Goal: Transaction & Acquisition: Purchase product/service

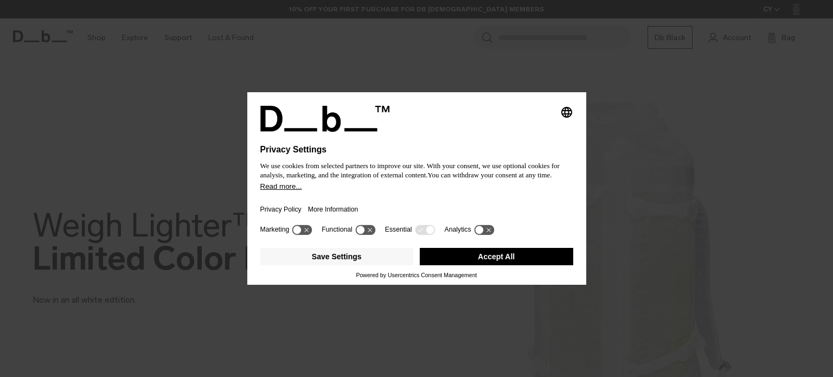
click at [481, 258] on button "Accept All" at bounding box center [496, 256] width 153 height 17
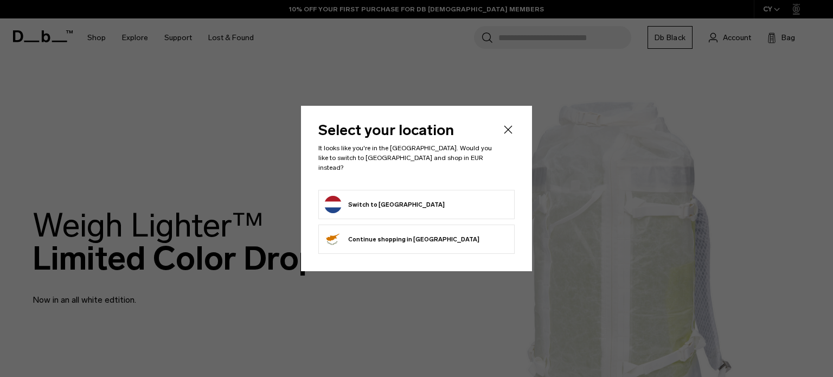
click at [416, 201] on form "Switch to Netherlands" at bounding box center [416, 204] width 184 height 17
click at [506, 140] on header "Select your location It looks like you're in the Netherlands. Would you like to…" at bounding box center [416, 156] width 196 height 67
click at [505, 133] on icon "Close" at bounding box center [508, 129] width 8 height 8
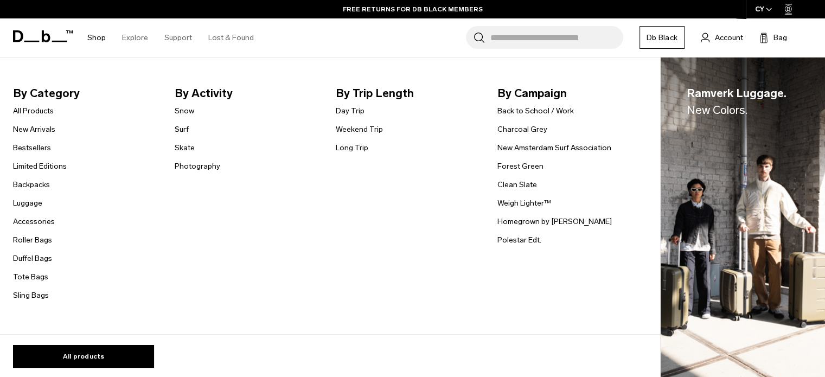
click at [98, 35] on link "Shop" at bounding box center [96, 37] width 18 height 38
click at [30, 108] on link "All Products" at bounding box center [33, 110] width 41 height 11
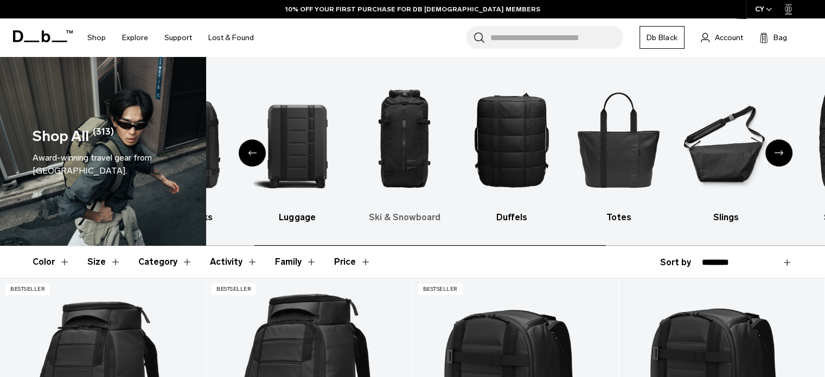
click at [360, 207] on link "Ski & Snowboard" at bounding box center [404, 148] width 88 height 151
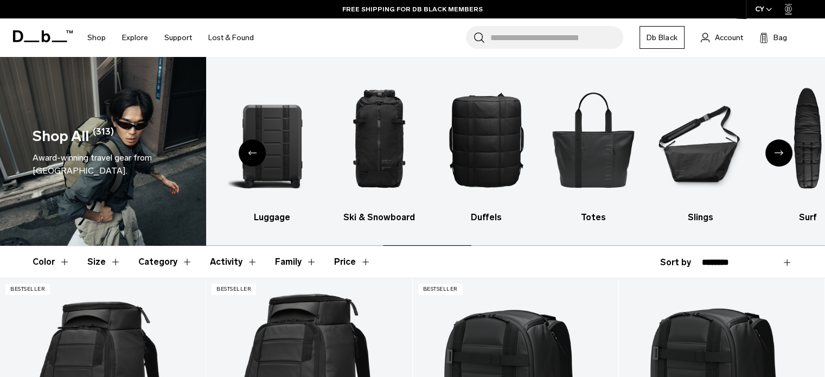
drag, startPoint x: 412, startPoint y: 238, endPoint x: 253, endPoint y: 254, distance: 160.2
drag, startPoint x: 582, startPoint y: 250, endPoint x: 378, endPoint y: 260, distance: 204.6
click at [378, 260] on header "Color Size Category Activity Family Price" at bounding box center [413, 261] width 760 height 31
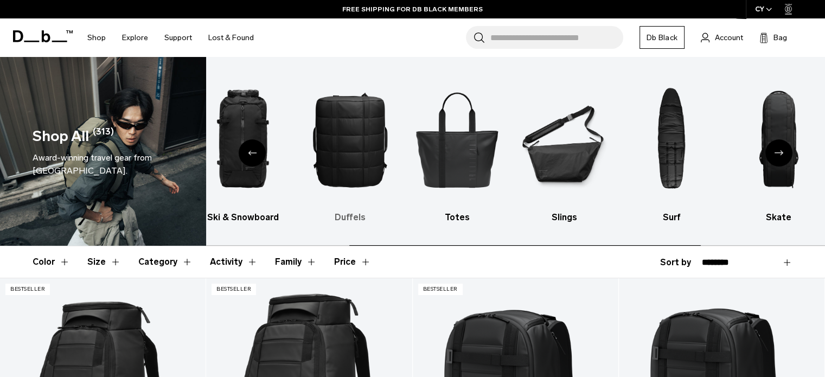
click at [306, 192] on img "4 / 10" at bounding box center [350, 139] width 88 height 132
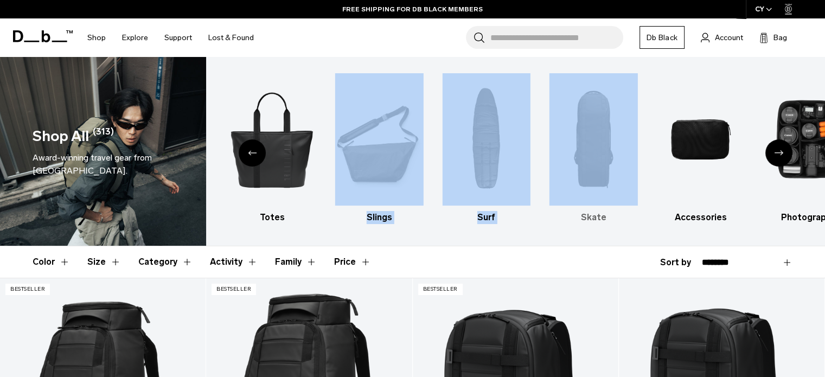
drag, startPoint x: 747, startPoint y: 185, endPoint x: 631, endPoint y: 190, distance: 115.6
click at [590, 194] on div "Backpacks Luggage Ski & Snowboard Duffels Totes Slings Surf Skate Accessories P…" at bounding box center [515, 151] width 619 height 189
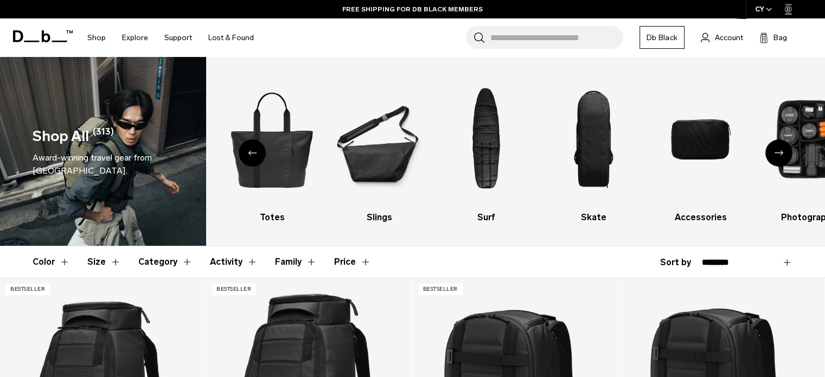
click at [780, 155] on icon "Next slide" at bounding box center [778, 152] width 9 height 5
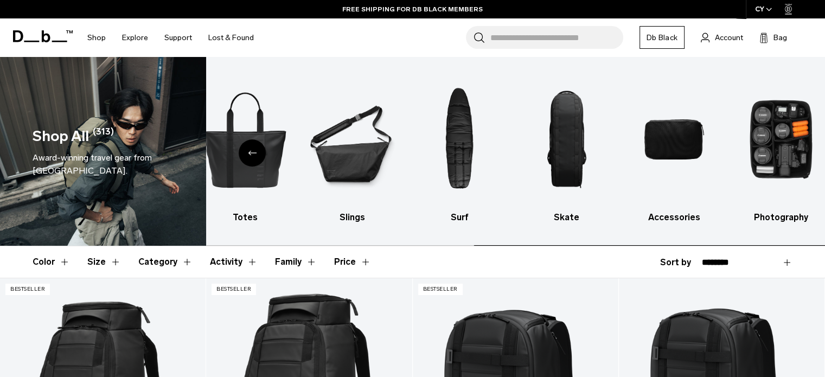
click at [780, 155] on img "10 / 10" at bounding box center [781, 139] width 88 height 132
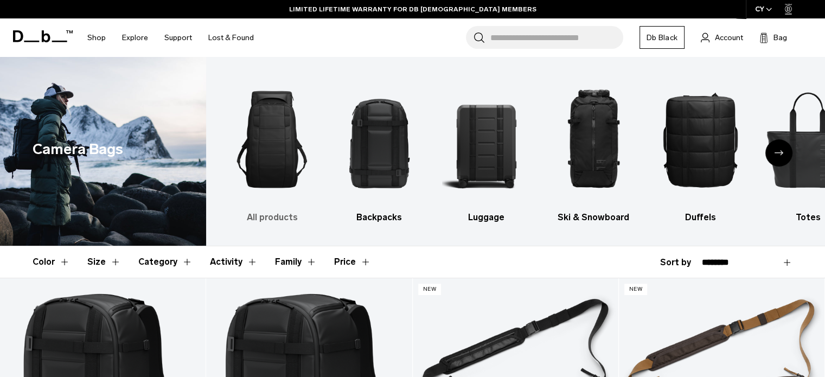
click at [271, 160] on img "1 / 10" at bounding box center [272, 139] width 88 height 132
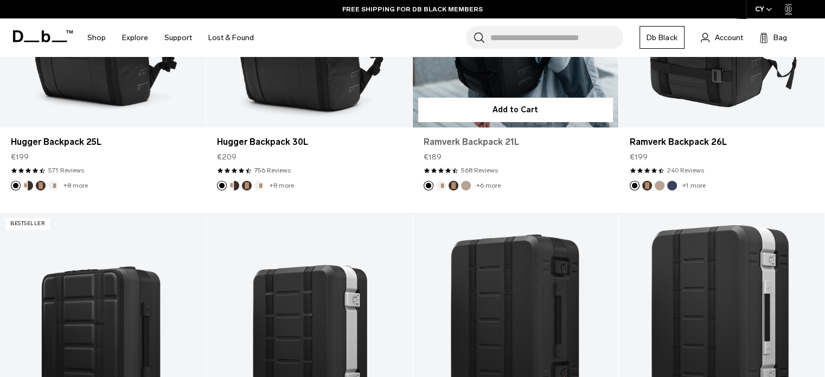
scroll to position [163, 0]
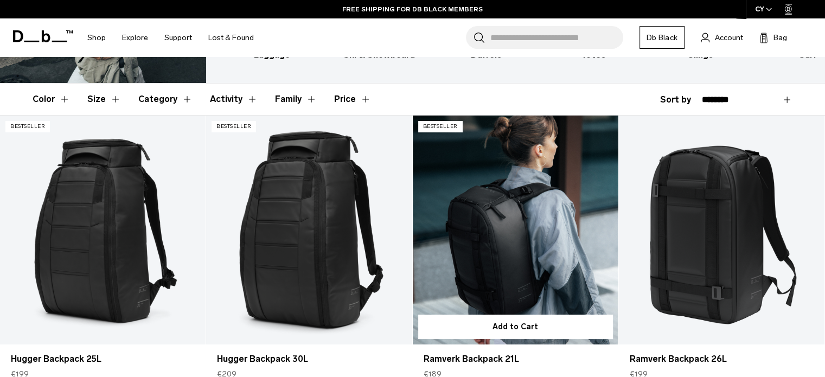
click at [488, 232] on link "Ramverk Backpack 21L" at bounding box center [515, 229] width 205 height 228
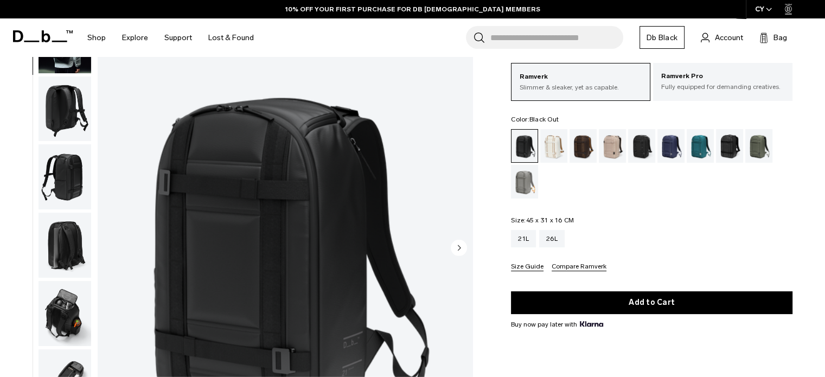
scroll to position [163, 0]
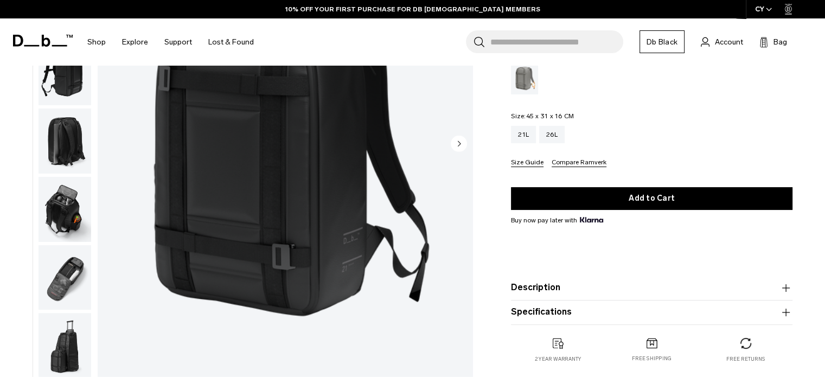
click at [67, 221] on img "button" at bounding box center [64, 209] width 53 height 65
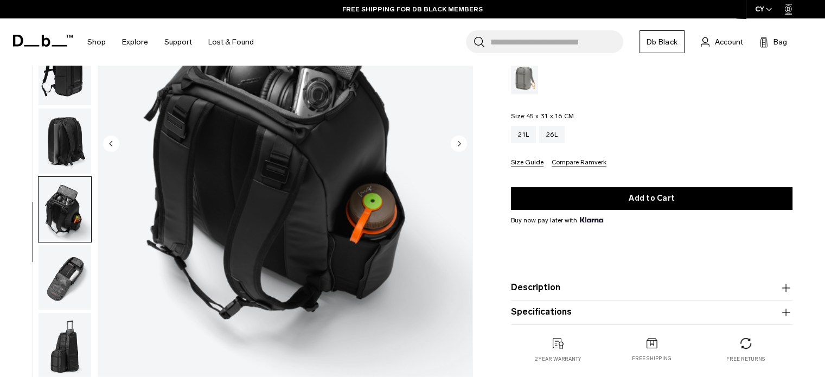
click at [456, 144] on circle "Next slide" at bounding box center [459, 143] width 16 height 16
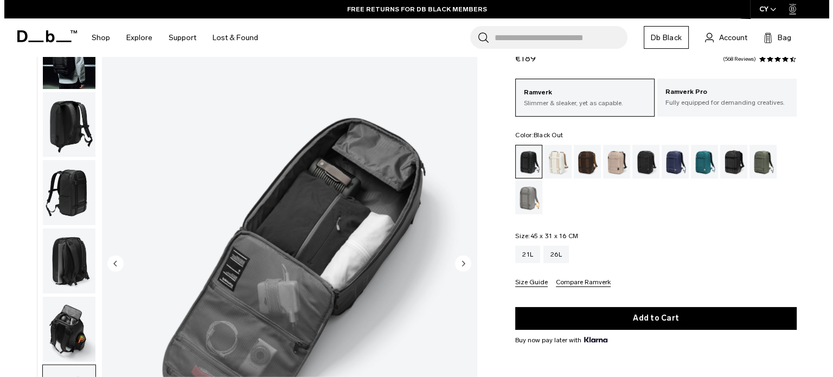
scroll to position [108, 0]
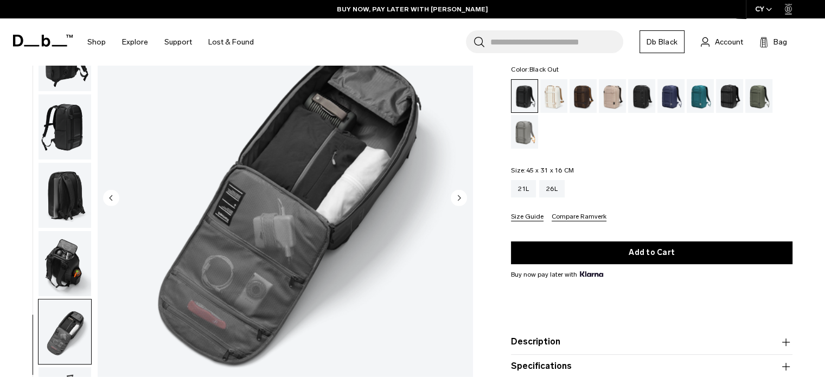
click at [462, 197] on circle "Next slide" at bounding box center [459, 197] width 16 height 16
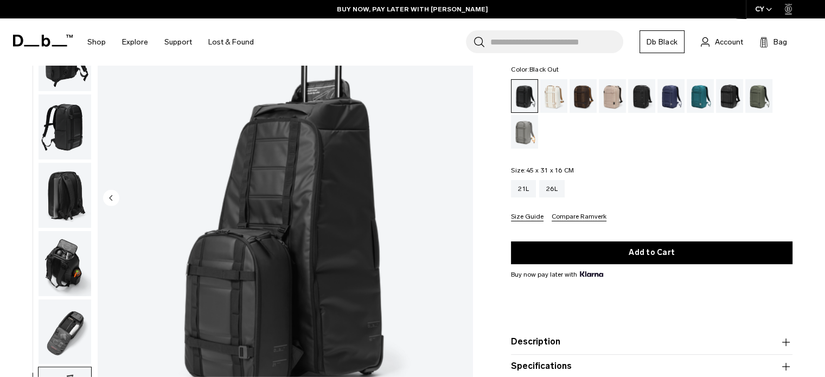
click at [462, 197] on img "8 / 8" at bounding box center [285, 199] width 375 height 468
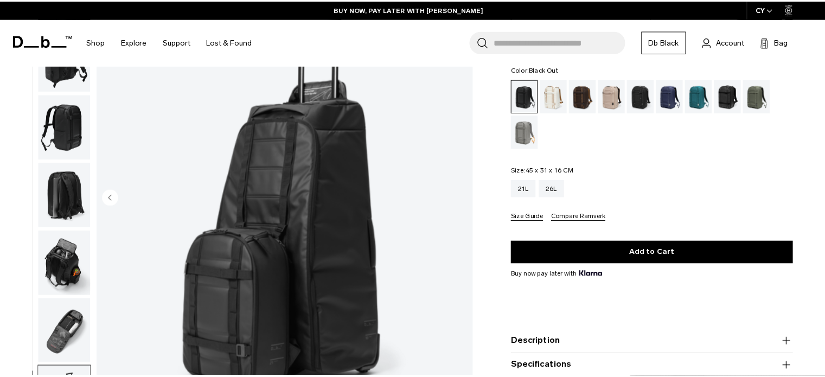
scroll to position [69, 0]
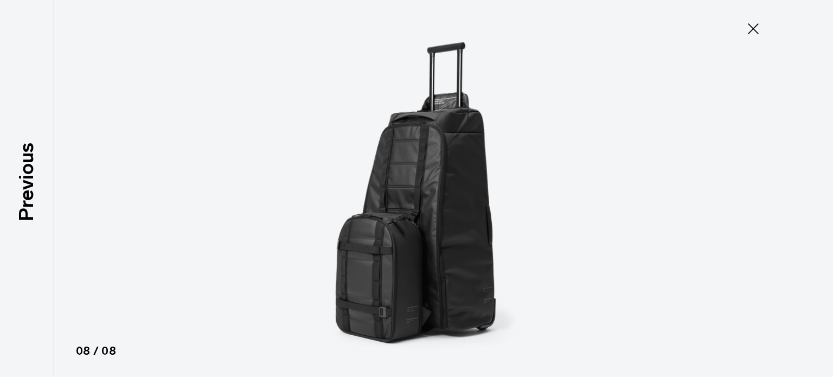
click at [757, 30] on icon at bounding box center [752, 28] width 17 height 17
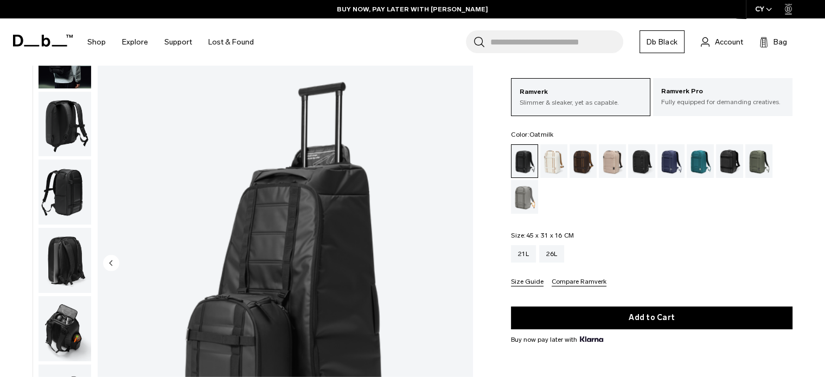
scroll to position [0, 0]
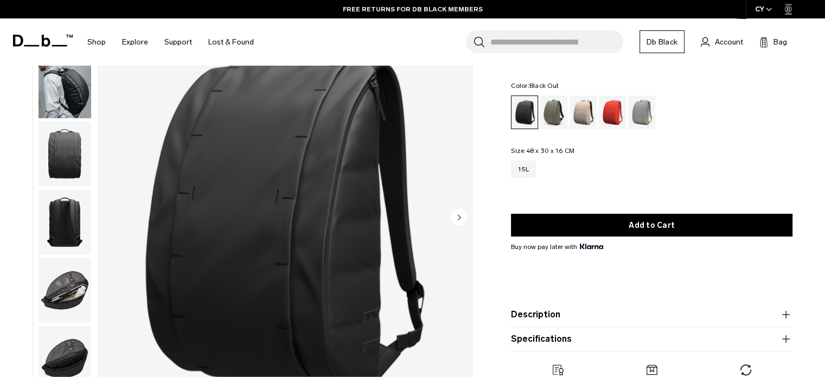
scroll to position [108, 0]
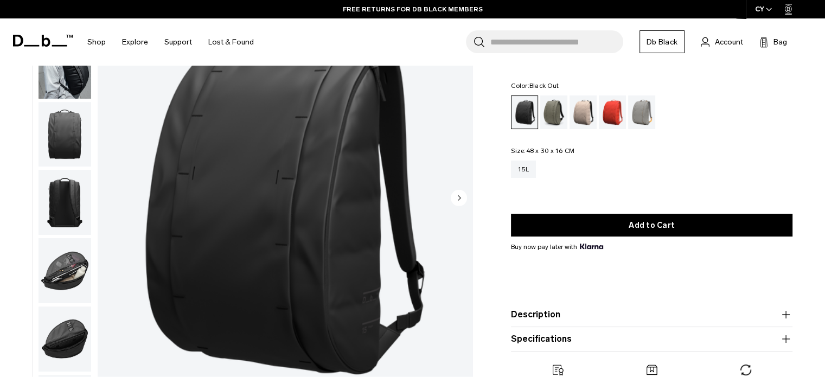
click at [459, 195] on circle "Next slide" at bounding box center [459, 197] width 16 height 16
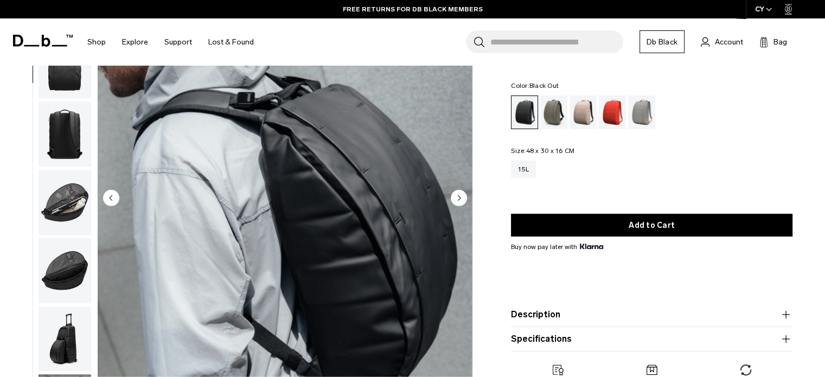
click at [456, 196] on circle "Next slide" at bounding box center [459, 197] width 16 height 16
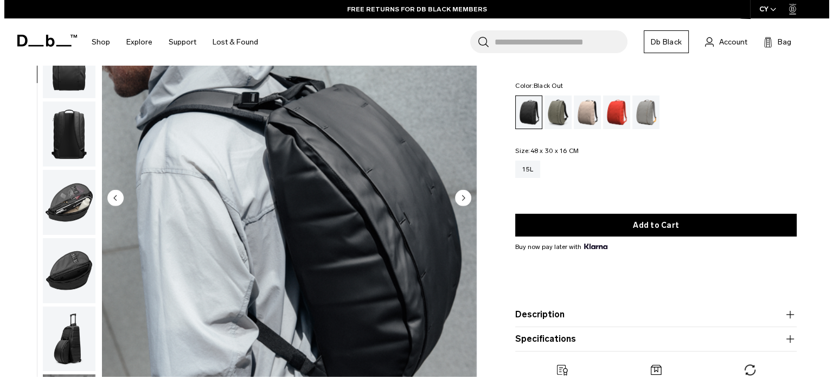
scroll to position [76, 0]
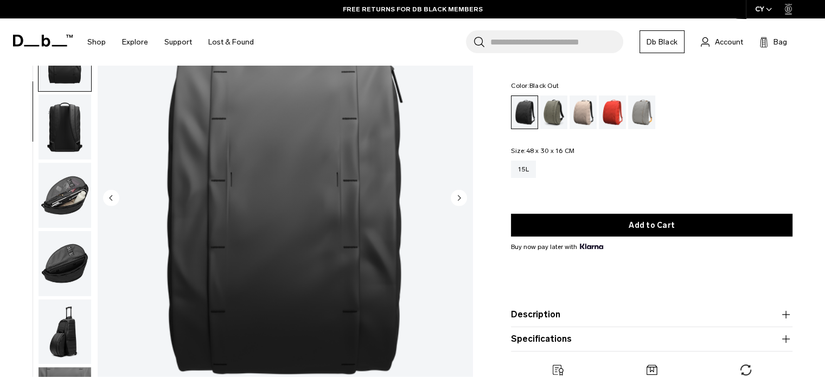
click at [456, 196] on circle "Next slide" at bounding box center [459, 197] width 16 height 16
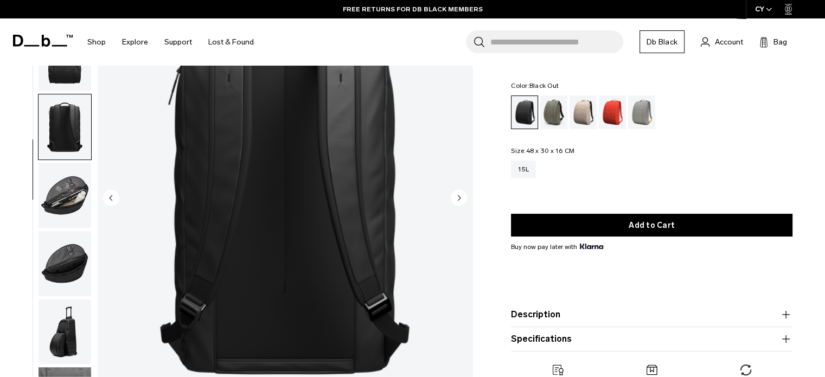
click at [456, 196] on circle "Next slide" at bounding box center [459, 197] width 16 height 16
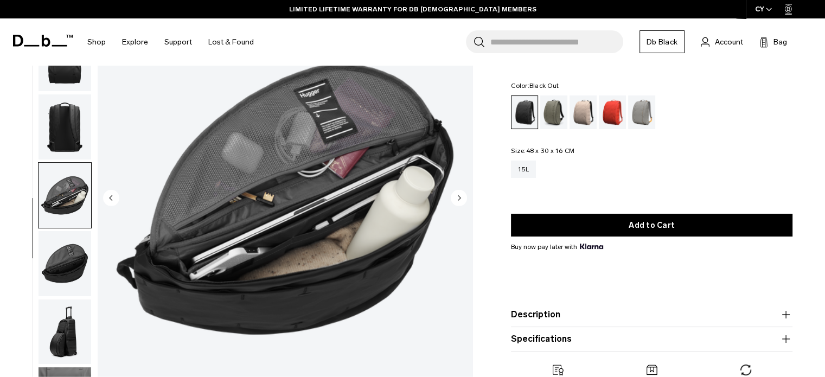
click at [456, 196] on circle "Next slide" at bounding box center [459, 197] width 16 height 16
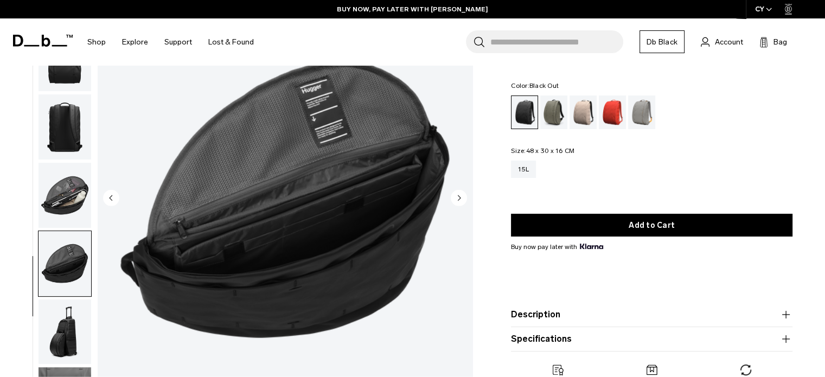
click at [456, 196] on circle "Next slide" at bounding box center [459, 197] width 16 height 16
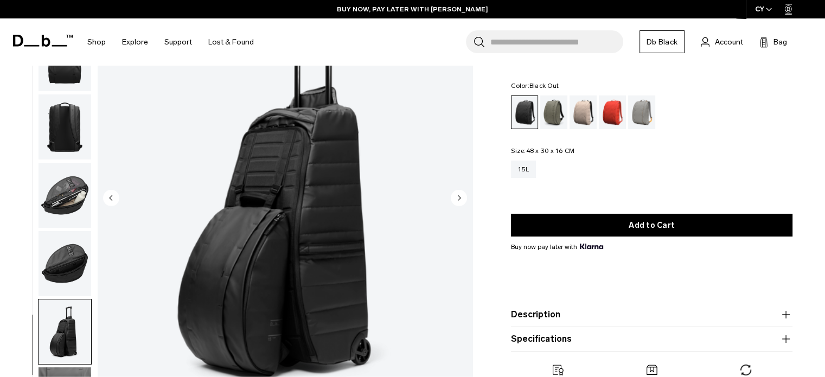
click at [113, 197] on circle "Previous slide" at bounding box center [111, 197] width 16 height 16
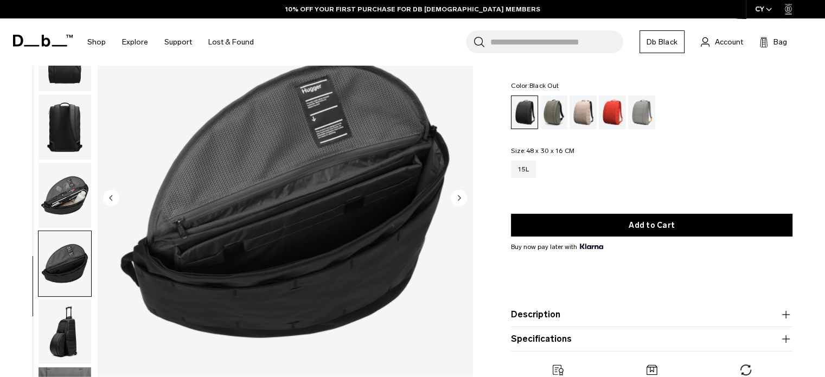
click at [453, 198] on circle "Next slide" at bounding box center [459, 197] width 16 height 16
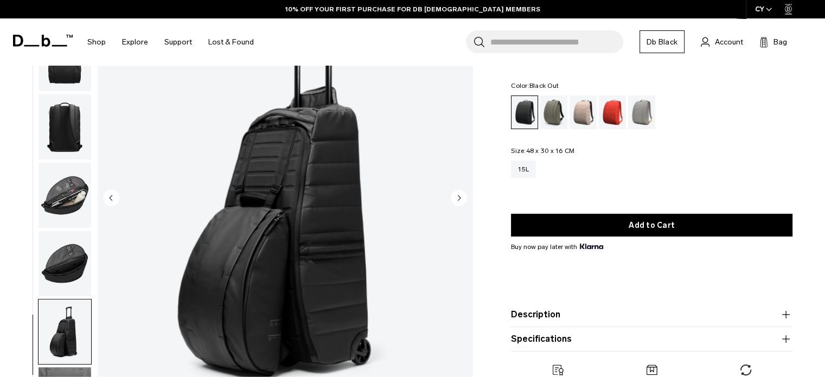
click at [112, 199] on icon "Previous slide" at bounding box center [111, 197] width 3 height 5
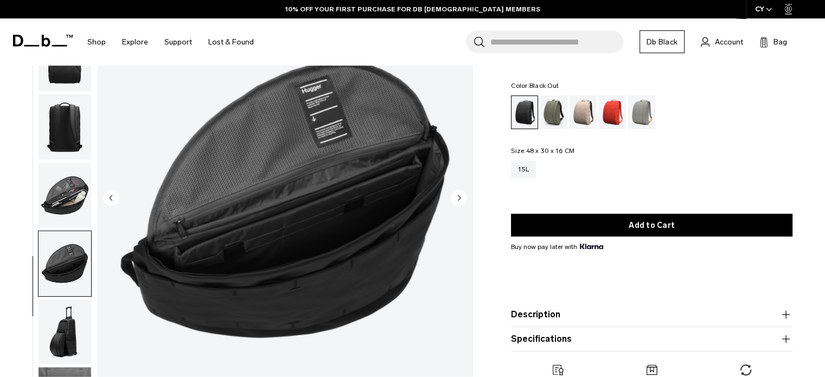
click at [112, 199] on icon "Previous slide" at bounding box center [111, 197] width 3 height 5
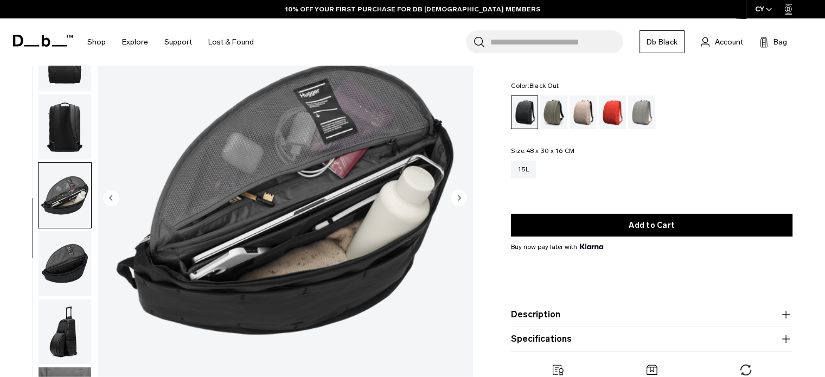
click at [456, 195] on circle "Next slide" at bounding box center [459, 197] width 16 height 16
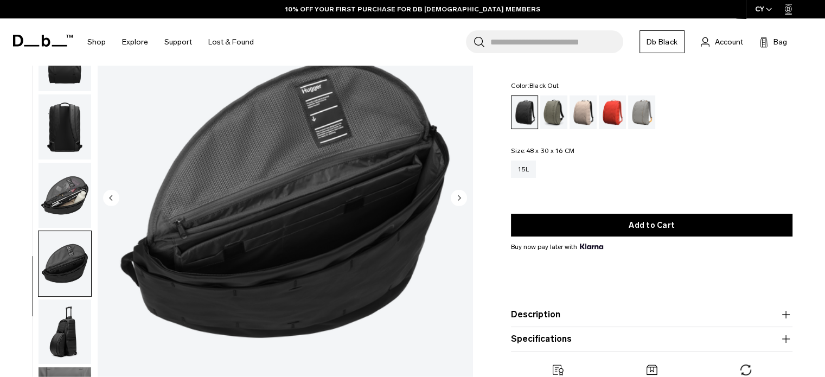
click at [456, 195] on circle "Next slide" at bounding box center [459, 197] width 16 height 16
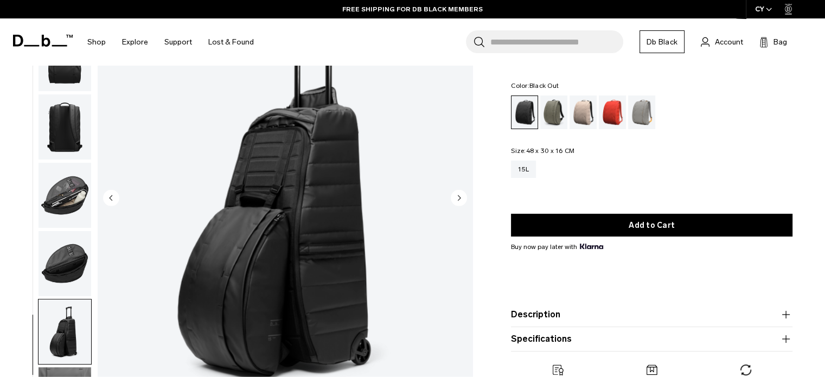
click at [456, 195] on circle "Next slide" at bounding box center [459, 197] width 16 height 16
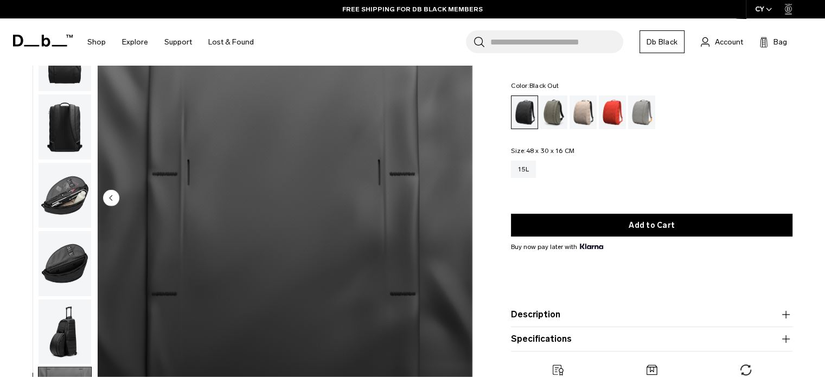
click at [456, 195] on img "8 / 8" at bounding box center [285, 199] width 375 height 468
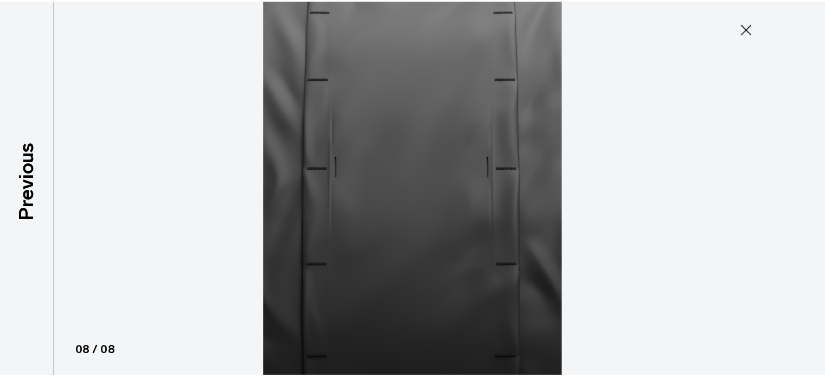
scroll to position [69, 0]
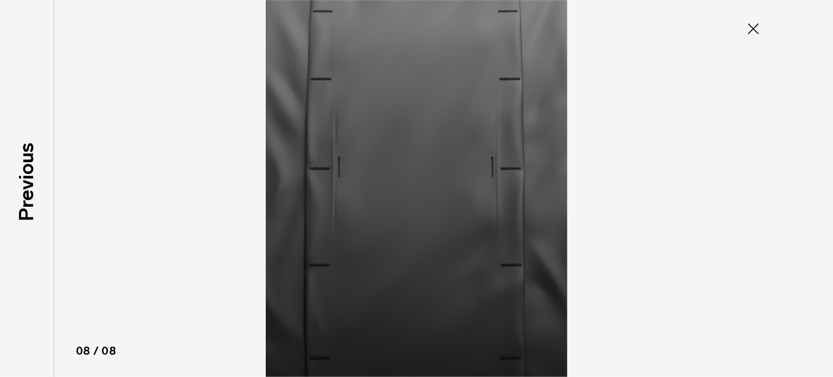
click at [456, 195] on img at bounding box center [416, 188] width 488 height 377
click at [758, 24] on icon at bounding box center [752, 28] width 17 height 17
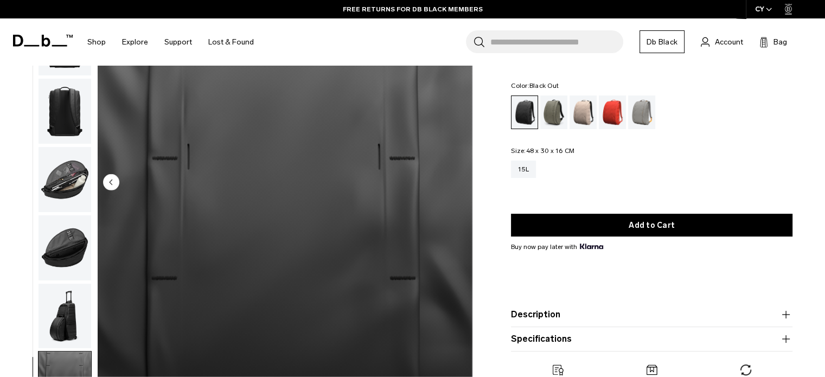
scroll to position [0, 0]
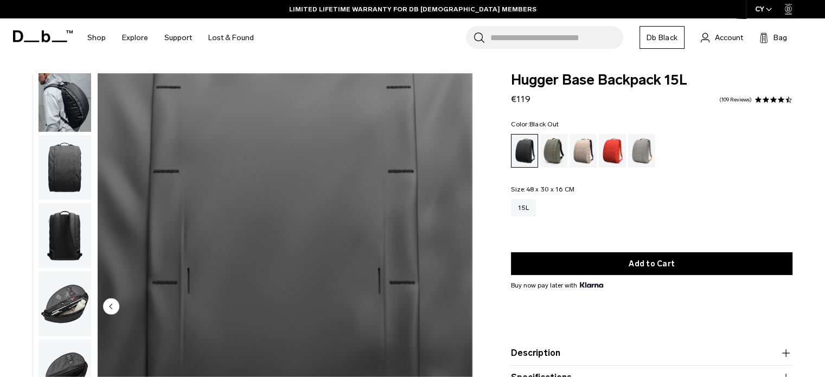
click at [75, 111] on img "button" at bounding box center [64, 99] width 53 height 65
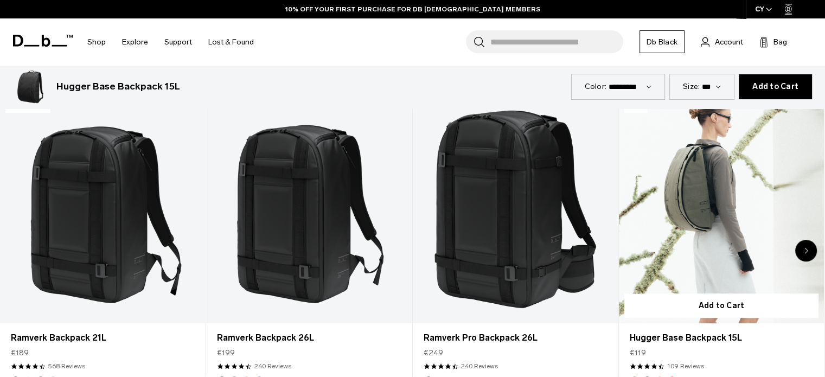
scroll to position [542, 0]
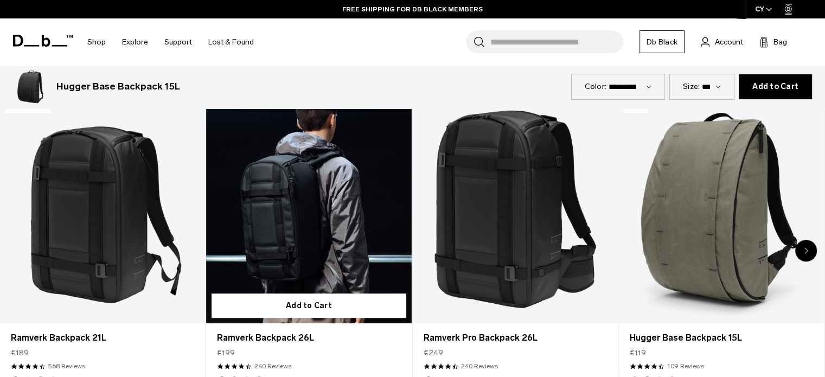
click at [286, 199] on link "Ramverk Backpack 26L" at bounding box center [308, 209] width 205 height 228
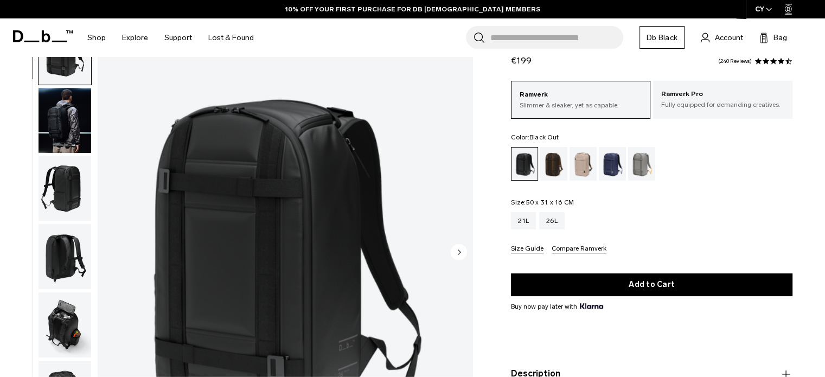
click at [460, 251] on circle "Next slide" at bounding box center [459, 251] width 16 height 16
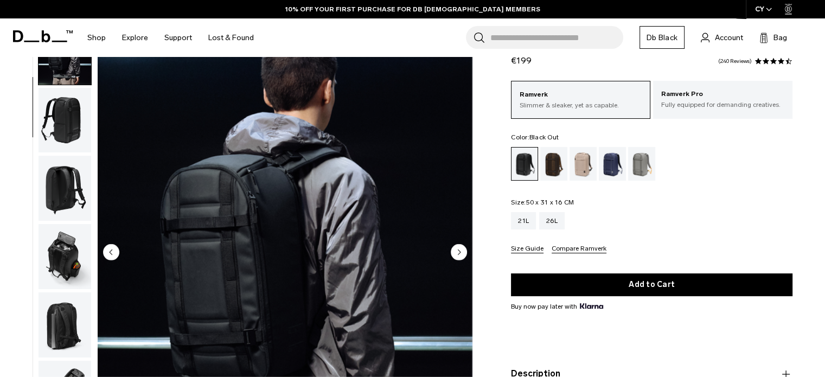
click at [460, 251] on circle "Next slide" at bounding box center [459, 251] width 16 height 16
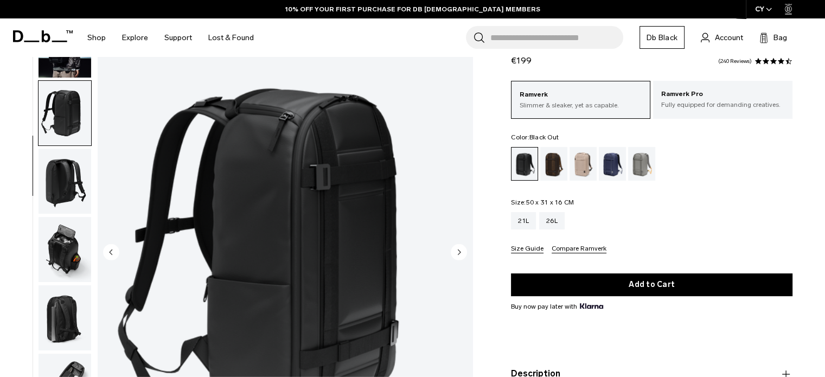
click at [460, 251] on circle "Next slide" at bounding box center [459, 251] width 16 height 16
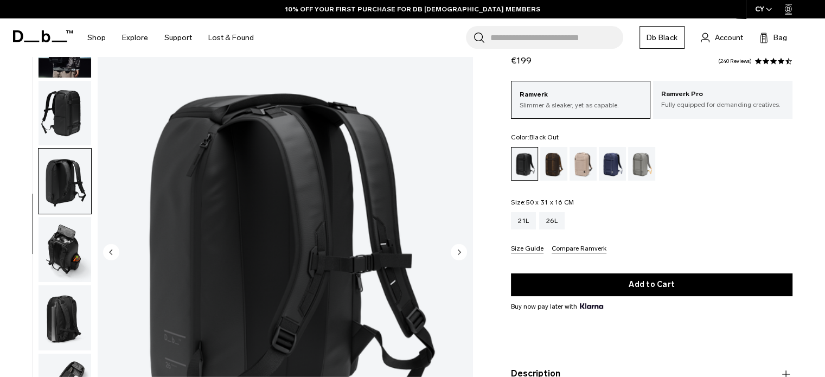
click at [460, 250] on circle "Next slide" at bounding box center [459, 251] width 16 height 16
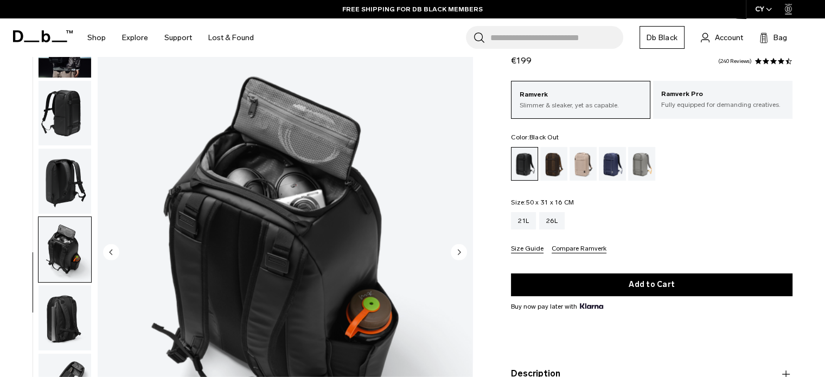
click at [460, 250] on circle "Next slide" at bounding box center [459, 251] width 16 height 16
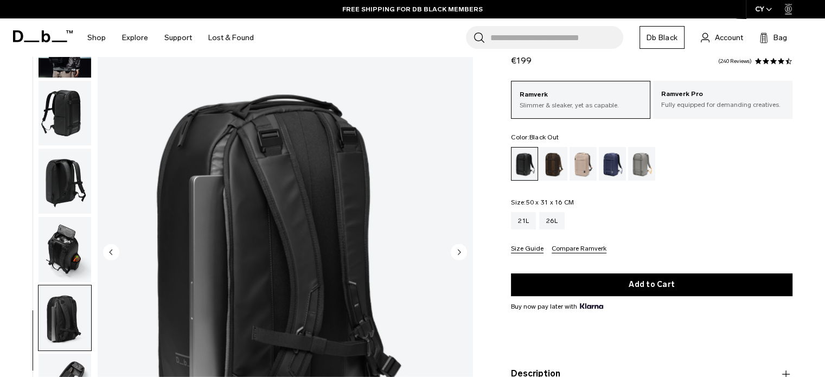
click at [459, 250] on icon "Next slide" at bounding box center [459, 251] width 16 height 16
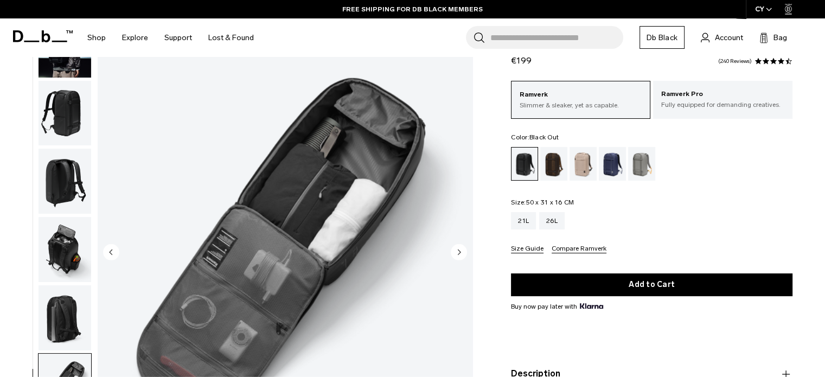
click at [459, 250] on icon "Next slide" at bounding box center [459, 251] width 3 height 5
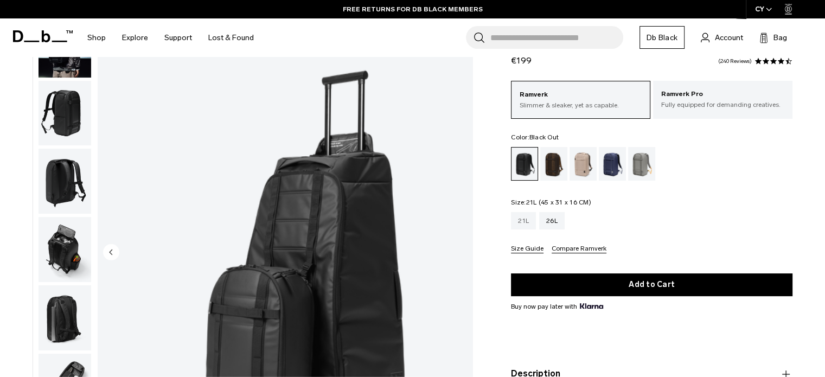
click at [523, 217] on div "21L" at bounding box center [523, 220] width 25 height 17
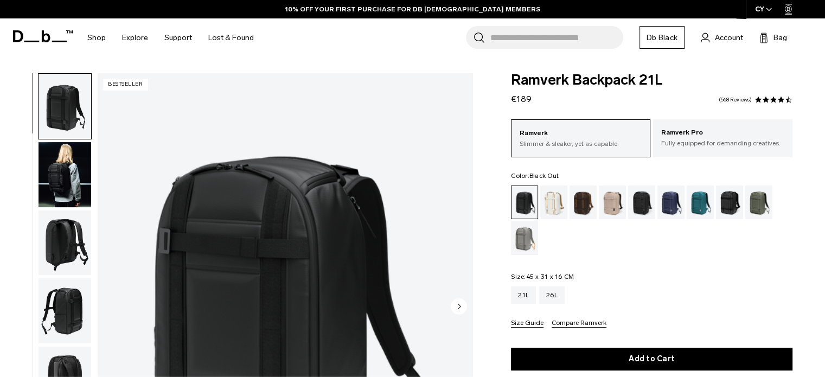
click at [454, 301] on circle "Next slide" at bounding box center [459, 306] width 16 height 16
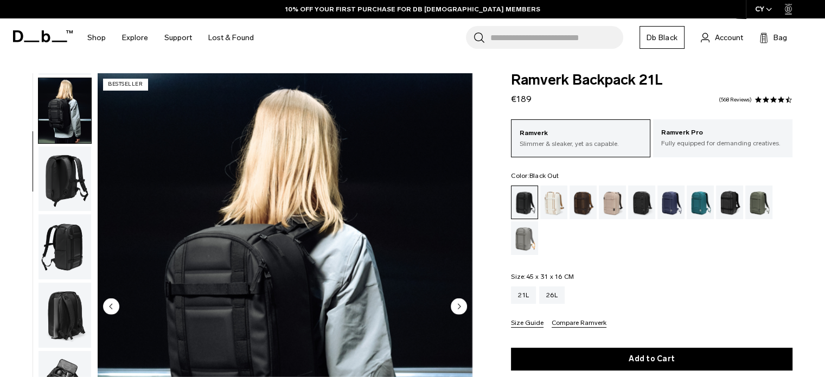
scroll to position [68, 0]
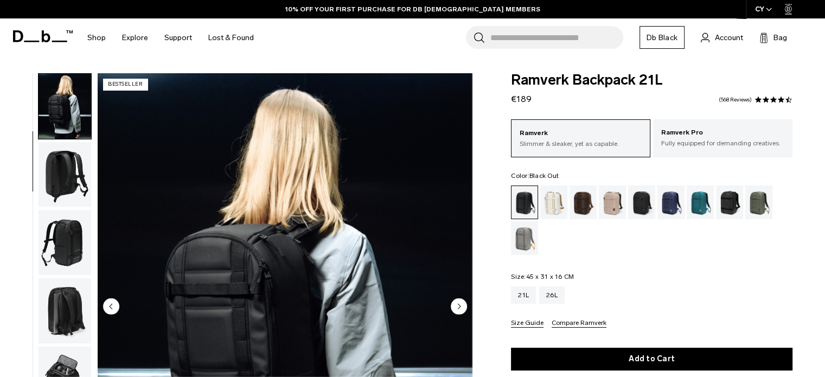
click at [454, 301] on circle "Next slide" at bounding box center [459, 306] width 16 height 16
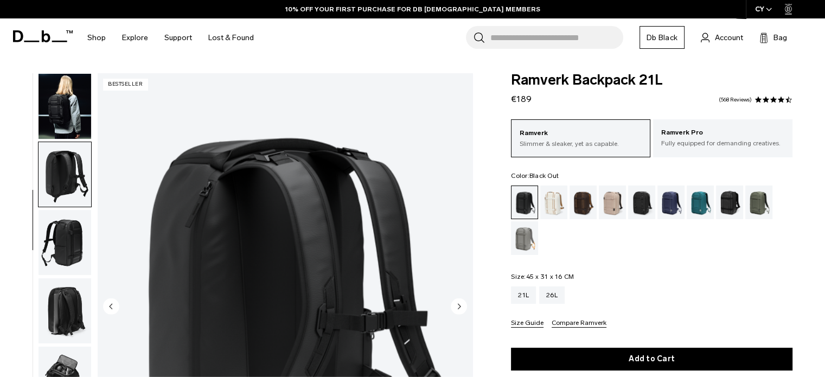
scroll to position [76, 0]
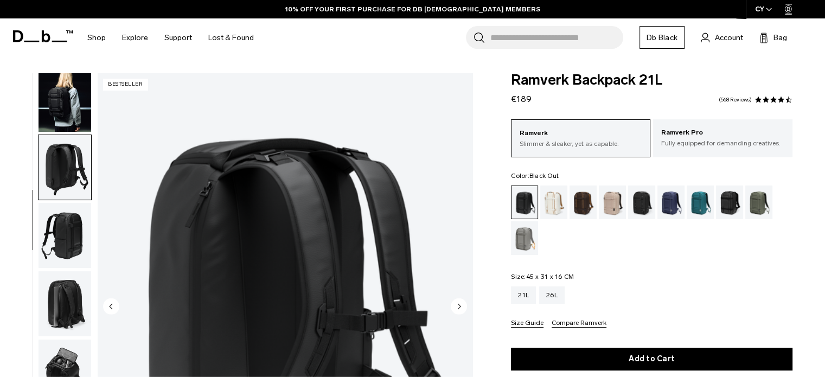
click at [454, 301] on circle "Next slide" at bounding box center [459, 306] width 16 height 16
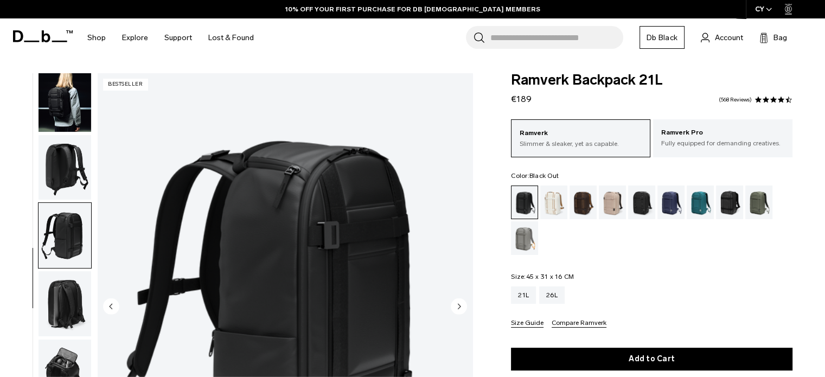
click at [454, 301] on circle "Next slide" at bounding box center [459, 306] width 16 height 16
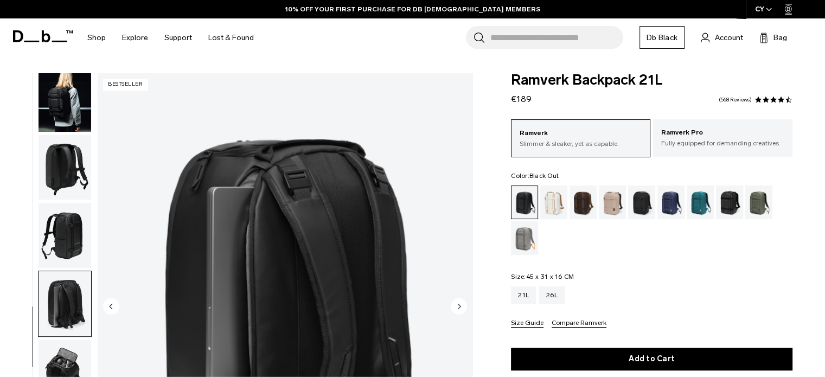
click at [454, 301] on circle "Next slide" at bounding box center [459, 306] width 16 height 16
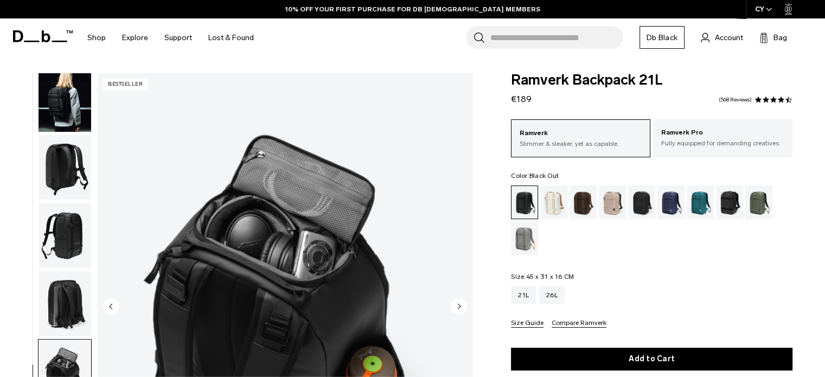
click at [454, 301] on circle "Next slide" at bounding box center [459, 306] width 16 height 16
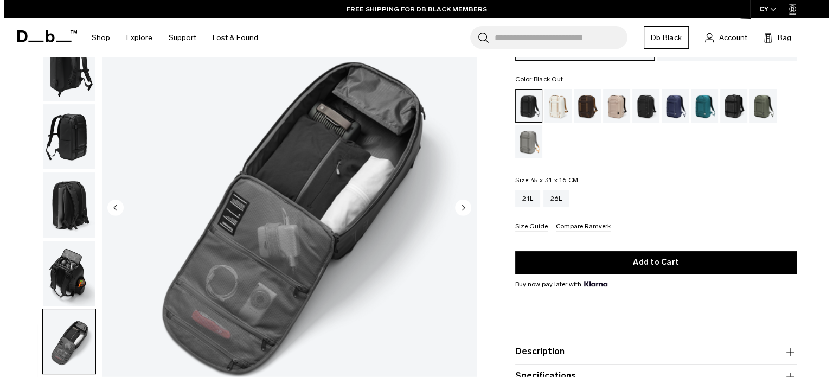
scroll to position [163, 0]
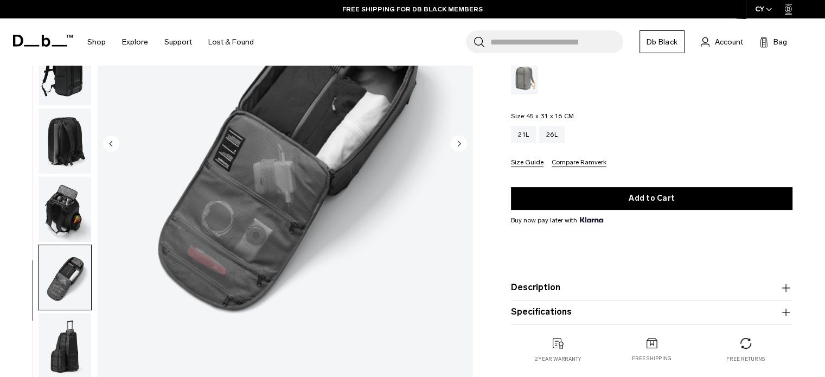
click at [458, 142] on icon "Next slide" at bounding box center [459, 143] width 3 height 5
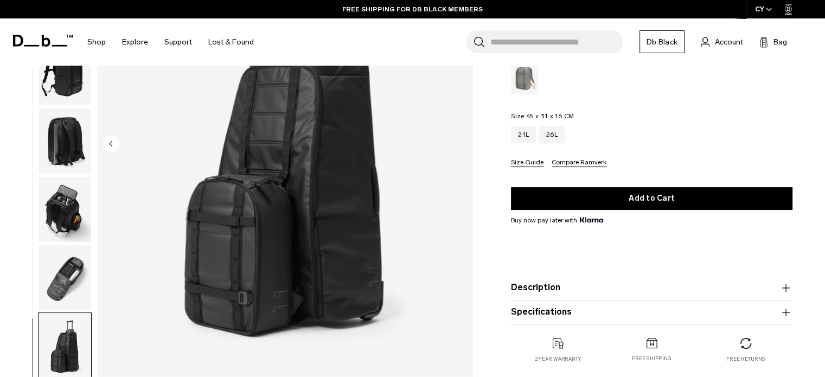
click at [460, 140] on img "8 / 8" at bounding box center [285, 145] width 375 height 468
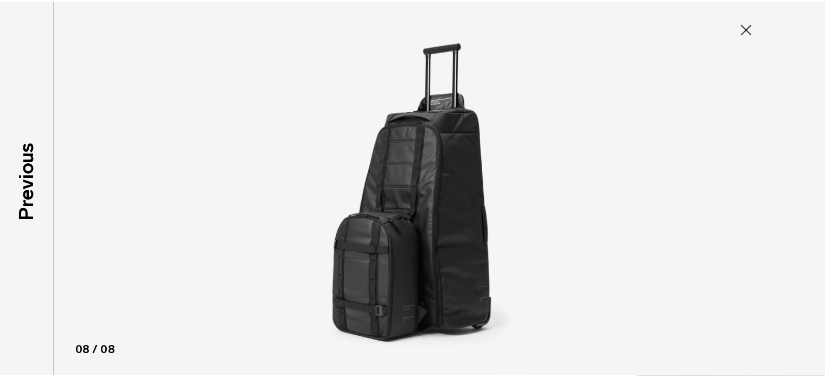
scroll to position [69, 0]
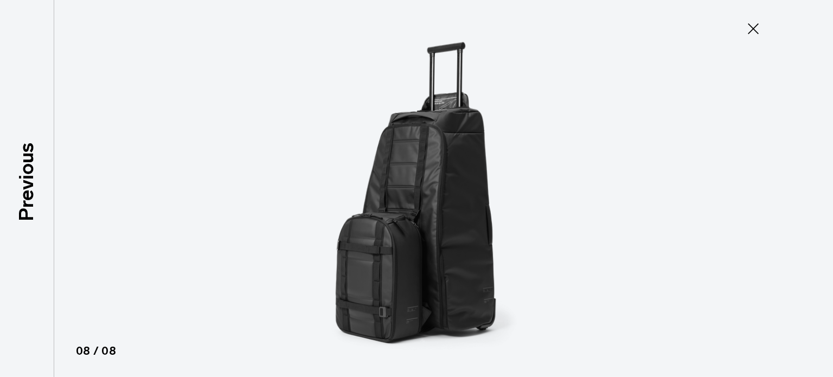
click at [752, 28] on icon at bounding box center [753, 28] width 11 height 11
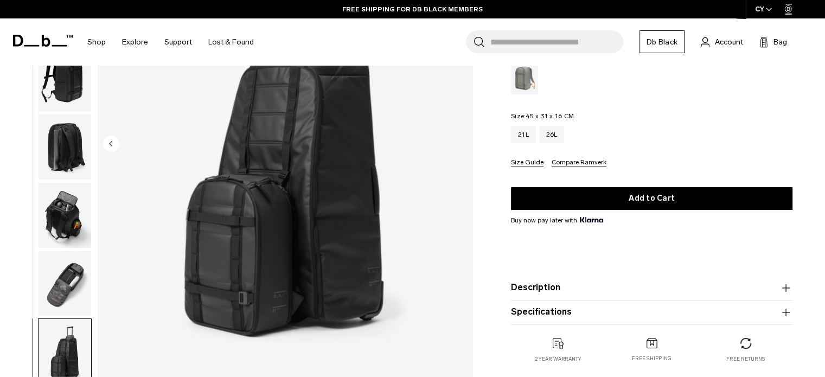
scroll to position [76, 0]
